Goal: Share content: Share content

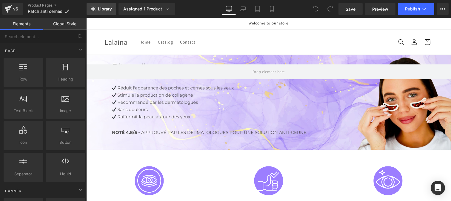
click at [99, 9] on span "Library" at bounding box center [105, 8] width 14 height 5
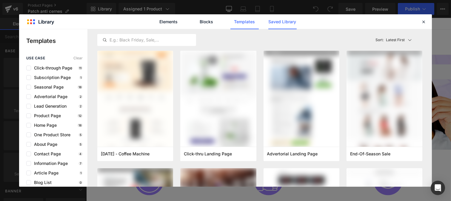
click at [287, 19] on link "Saved Library" at bounding box center [282, 21] width 28 height 15
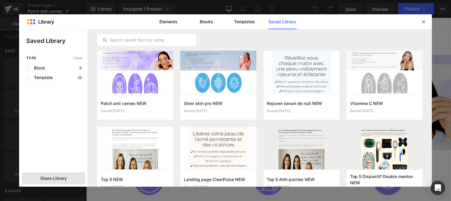
click at [58, 181] on span "Share Library" at bounding box center [53, 179] width 27 height 6
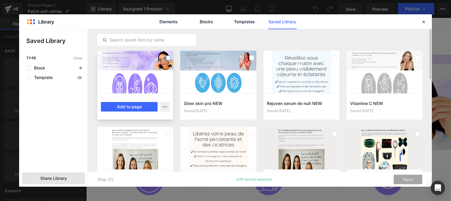
click at [168, 57] on label at bounding box center [168, 58] width 5 height 5
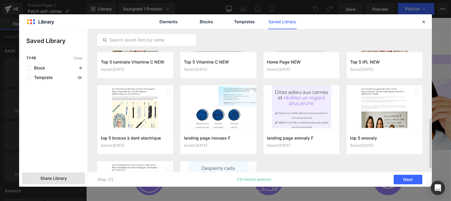
scroll to position [275, 0]
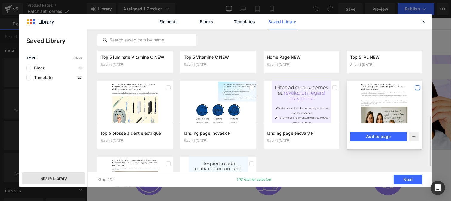
click at [417, 88] on label at bounding box center [417, 87] width 5 height 5
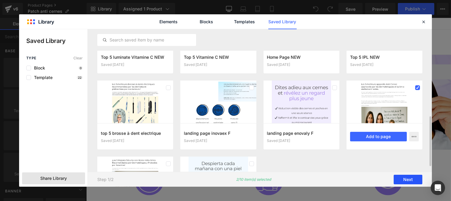
click at [402, 177] on button "Next" at bounding box center [408, 180] width 29 height 10
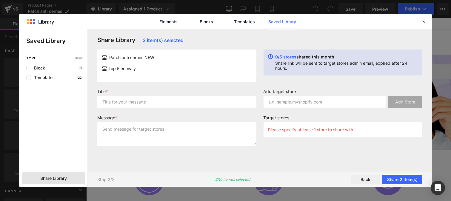
scroll to position [0, 0]
click at [175, 103] on input "text" at bounding box center [176, 102] width 159 height 12
type input "p"
click at [154, 133] on textarea at bounding box center [176, 134] width 159 height 24
type textarea "p"
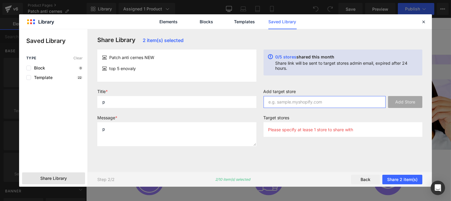
click at [299, 101] on input "text" at bounding box center [325, 102] width 122 height 12
paste input "frkpfr-jq"
type input "frkpfr-jq"
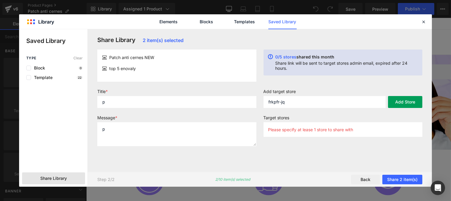
click at [401, 101] on button "Add Store" at bounding box center [405, 102] width 34 height 12
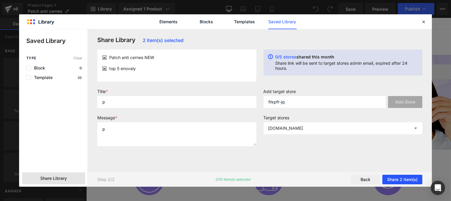
click at [404, 182] on button "Share 2 item(s)" at bounding box center [402, 180] width 40 height 10
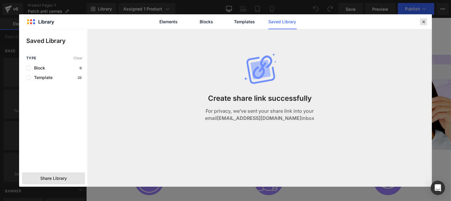
click at [424, 20] on icon at bounding box center [423, 21] width 5 height 5
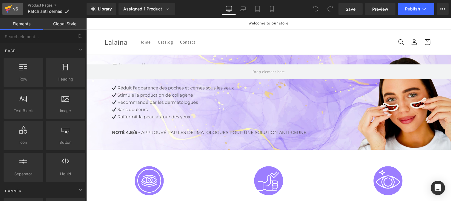
click at [10, 10] on icon at bounding box center [8, 8] width 7 height 15
